Goal: Transaction & Acquisition: Purchase product/service

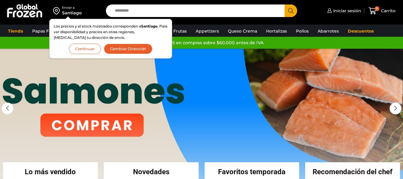
click at [91, 48] on button "Continuar" at bounding box center [85, 49] width 32 height 10
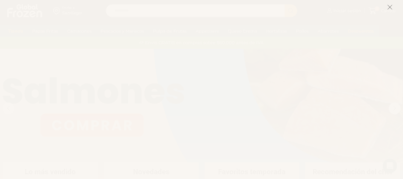
click at [389, 7] on icon at bounding box center [390, 6] width 5 height 5
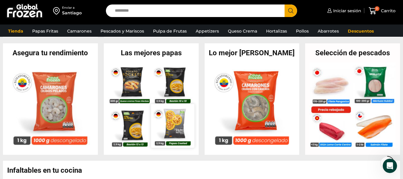
scroll to position [239, 0]
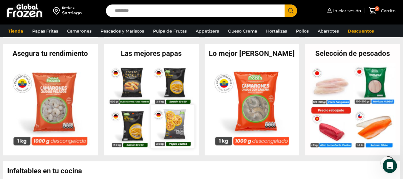
click at [175, 126] on img at bounding box center [172, 125] width 43 height 43
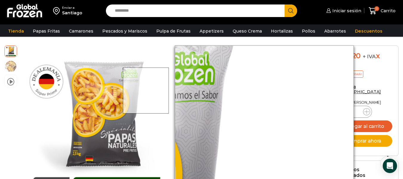
scroll to position [30, 0]
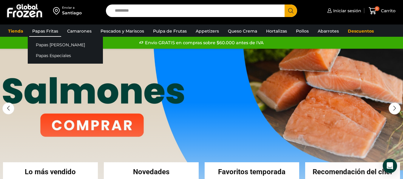
click at [50, 28] on link "Papas Fritas" at bounding box center [45, 30] width 32 height 11
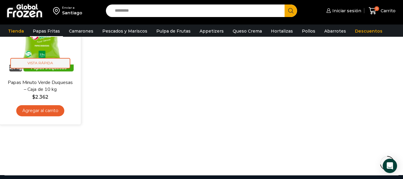
scroll to position [328, 0]
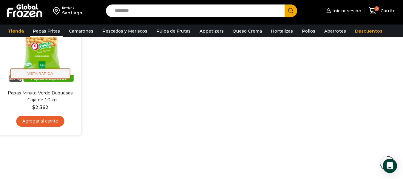
click at [61, 71] on span "Vista Rápida" at bounding box center [40, 73] width 60 height 10
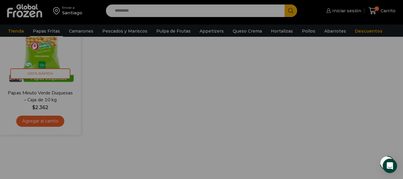
click at [41, 59] on img at bounding box center [40, 49] width 72 height 72
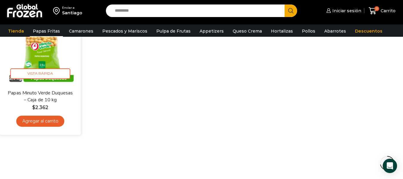
click at [43, 54] on img at bounding box center [40, 49] width 72 height 72
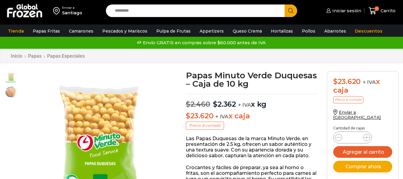
scroll to position [0, 0]
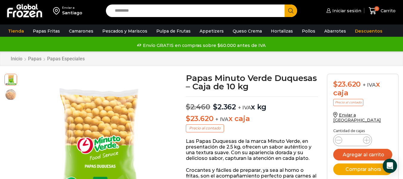
drag, startPoint x: 257, startPoint y: 118, endPoint x: 183, endPoint y: 119, distance: 73.8
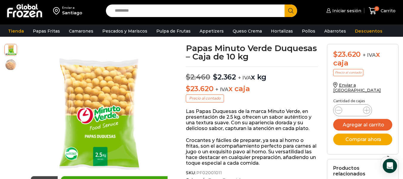
click at [259, 90] on p "$ 23.620 + IVA x caja" at bounding box center [252, 88] width 132 height 9
drag, startPoint x: 254, startPoint y: 90, endPoint x: 185, endPoint y: 76, distance: 71.2
